Goal: Communication & Community: Answer question/provide support

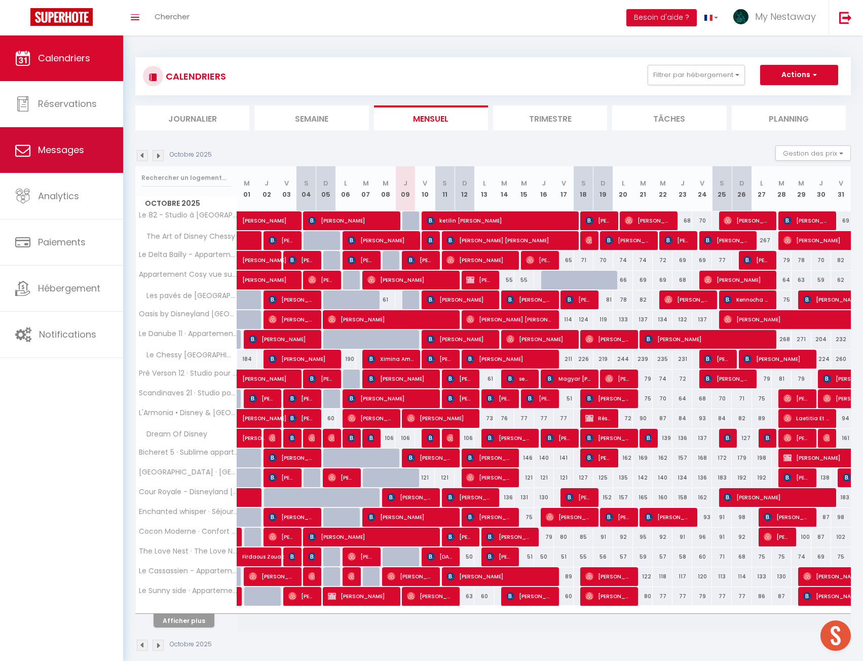
click at [71, 142] on link "Messages" at bounding box center [61, 150] width 123 height 46
select select "message"
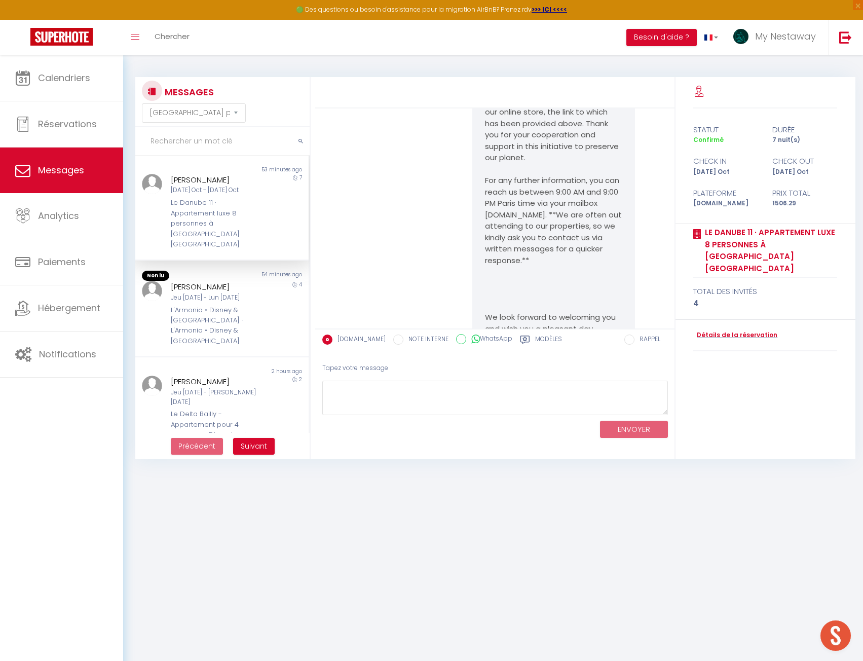
scroll to position [1250, 0]
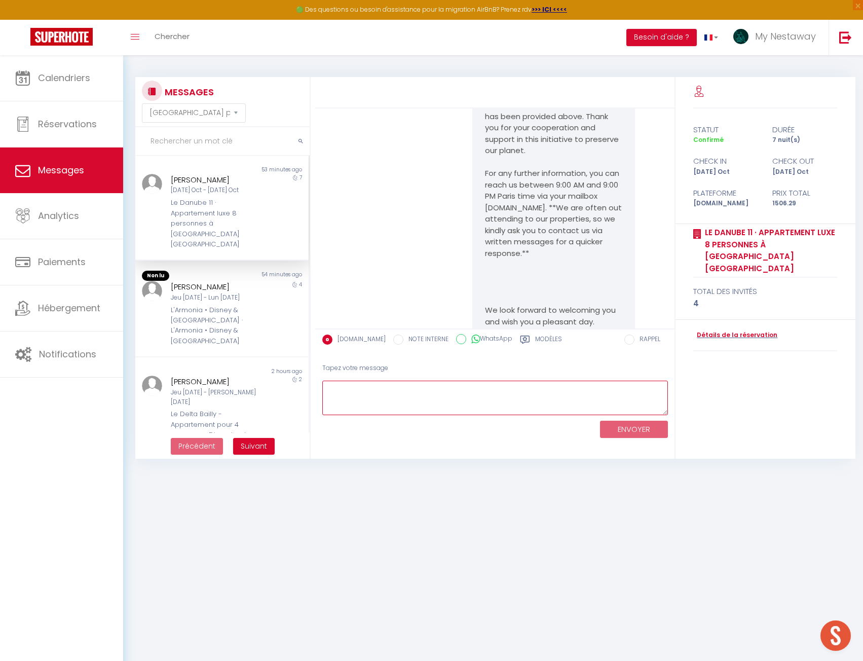
click at [411, 393] on textarea at bounding box center [495, 398] width 346 height 35
paste textarea "[URL][DOMAIN_NAME]"
click at [504, 385] on textarea "Bonjour, le lien a été mis à jour [PERSON_NAME], voici le nuveau : [URL][DOMAIN…" at bounding box center [495, 398] width 346 height 35
type textarea "Bonjour, le lien a été mis à jour [PERSON_NAME], voici le nouveau : [URL][DOMAI…"
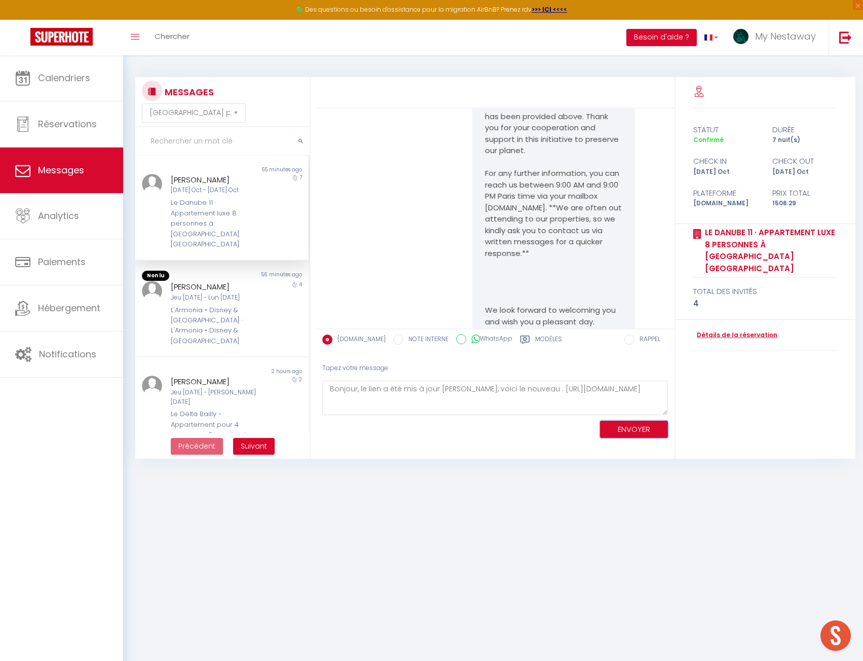
click at [647, 434] on button "ENVOYER" at bounding box center [634, 430] width 68 height 18
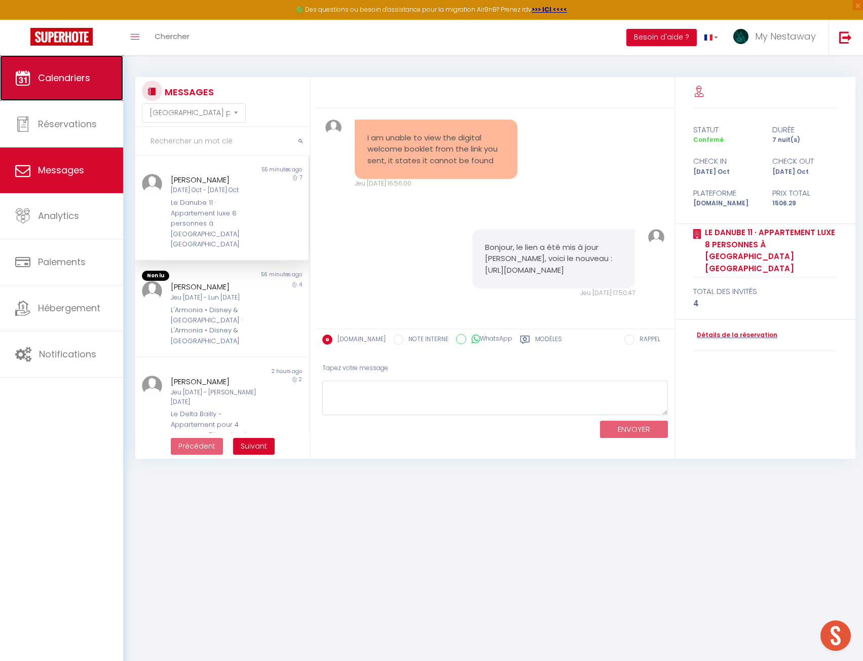
click at [79, 84] on link "Calendriers" at bounding box center [61, 78] width 123 height 46
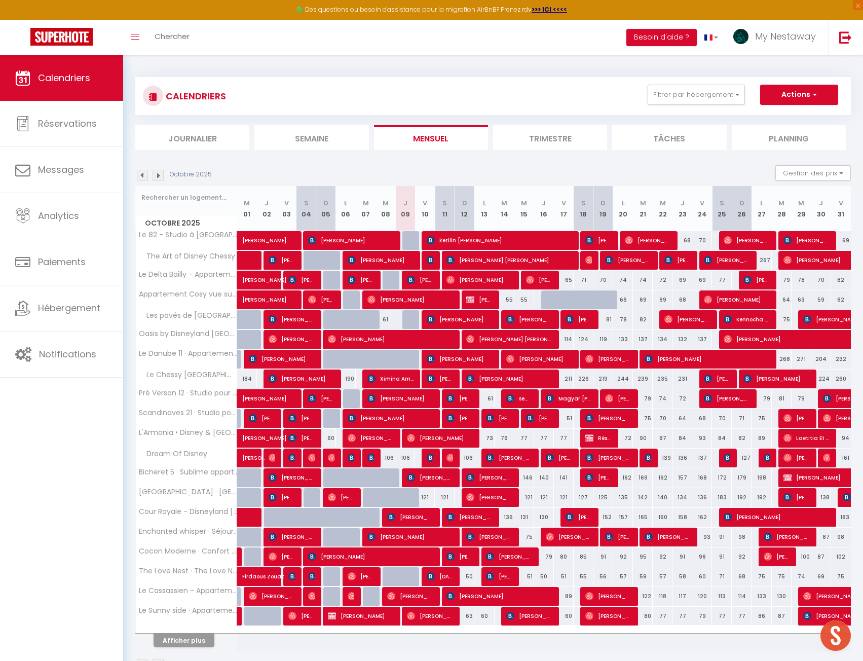
click at [200, 647] on th "Afficher plus" at bounding box center [186, 638] width 101 height 25
click at [200, 639] on button "Afficher plus" at bounding box center [184, 641] width 61 height 14
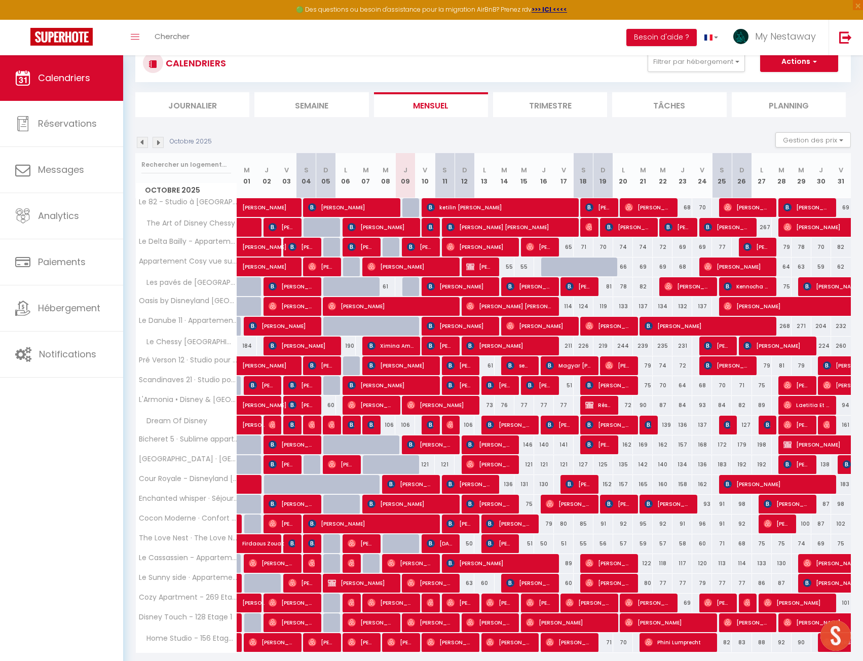
scroll to position [67, 0]
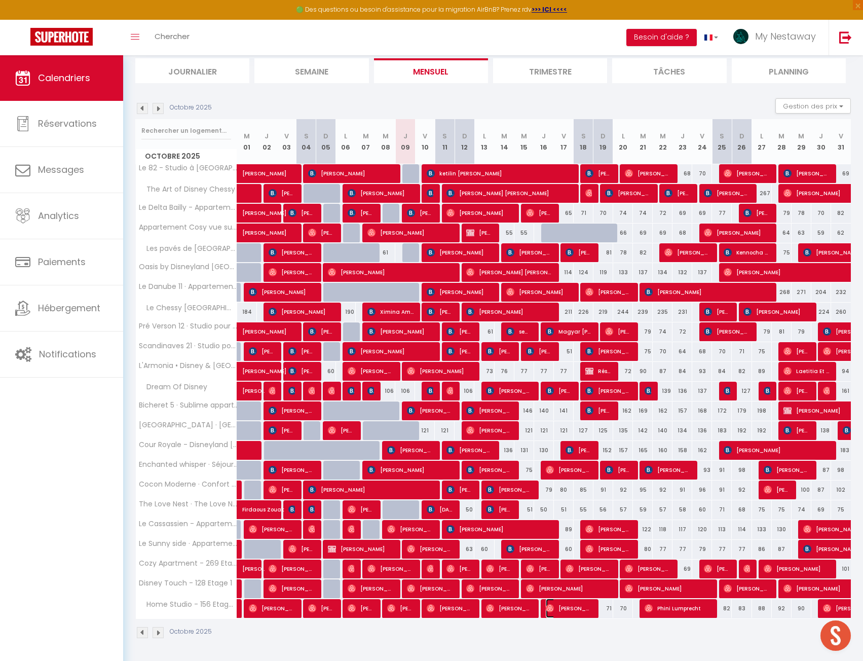
click at [553, 612] on span "[PERSON_NAME]" at bounding box center [569, 608] width 46 height 19
select select "OK"
select select "0"
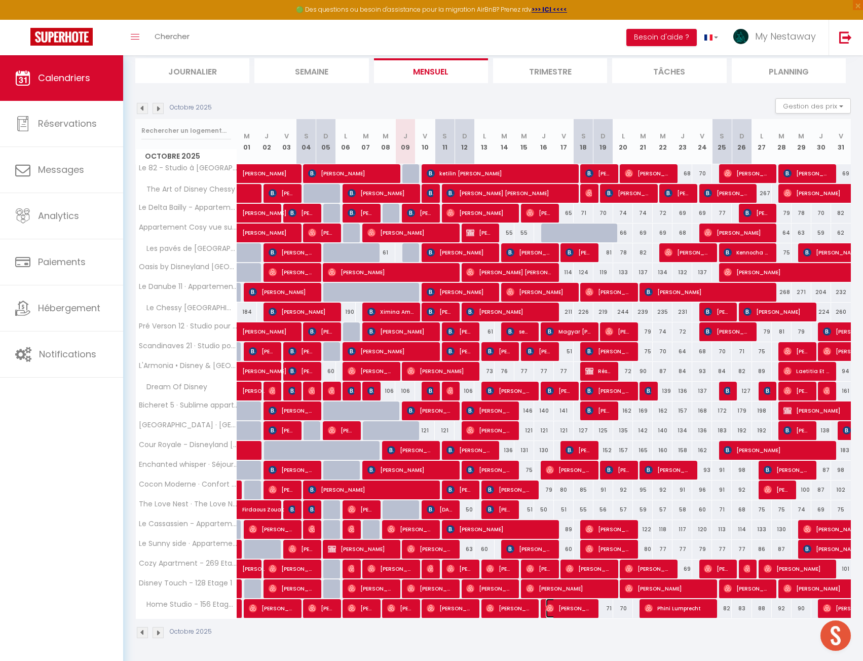
select select "1"
select select
